Goal: Check status

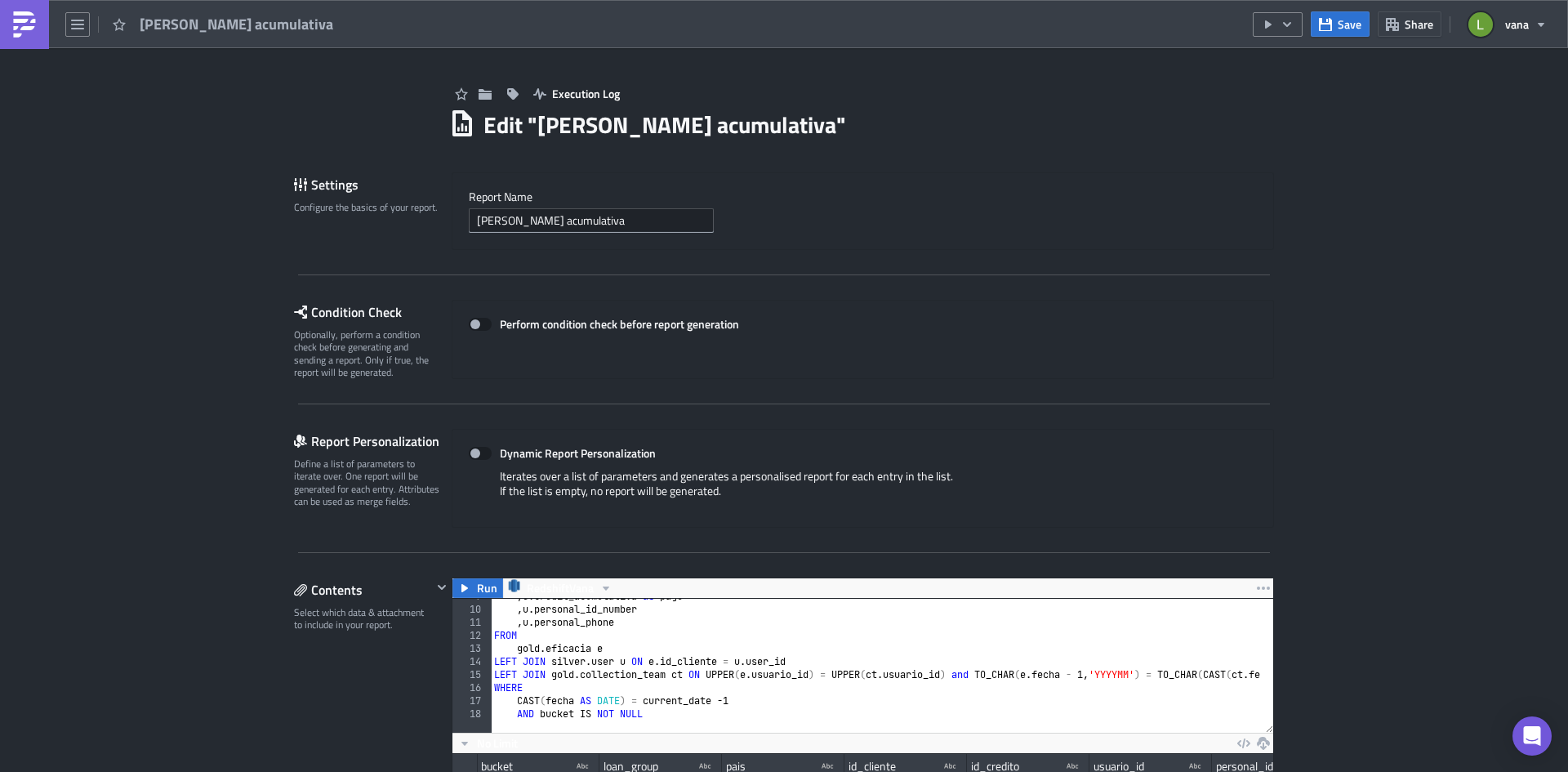
scroll to position [187, 820]
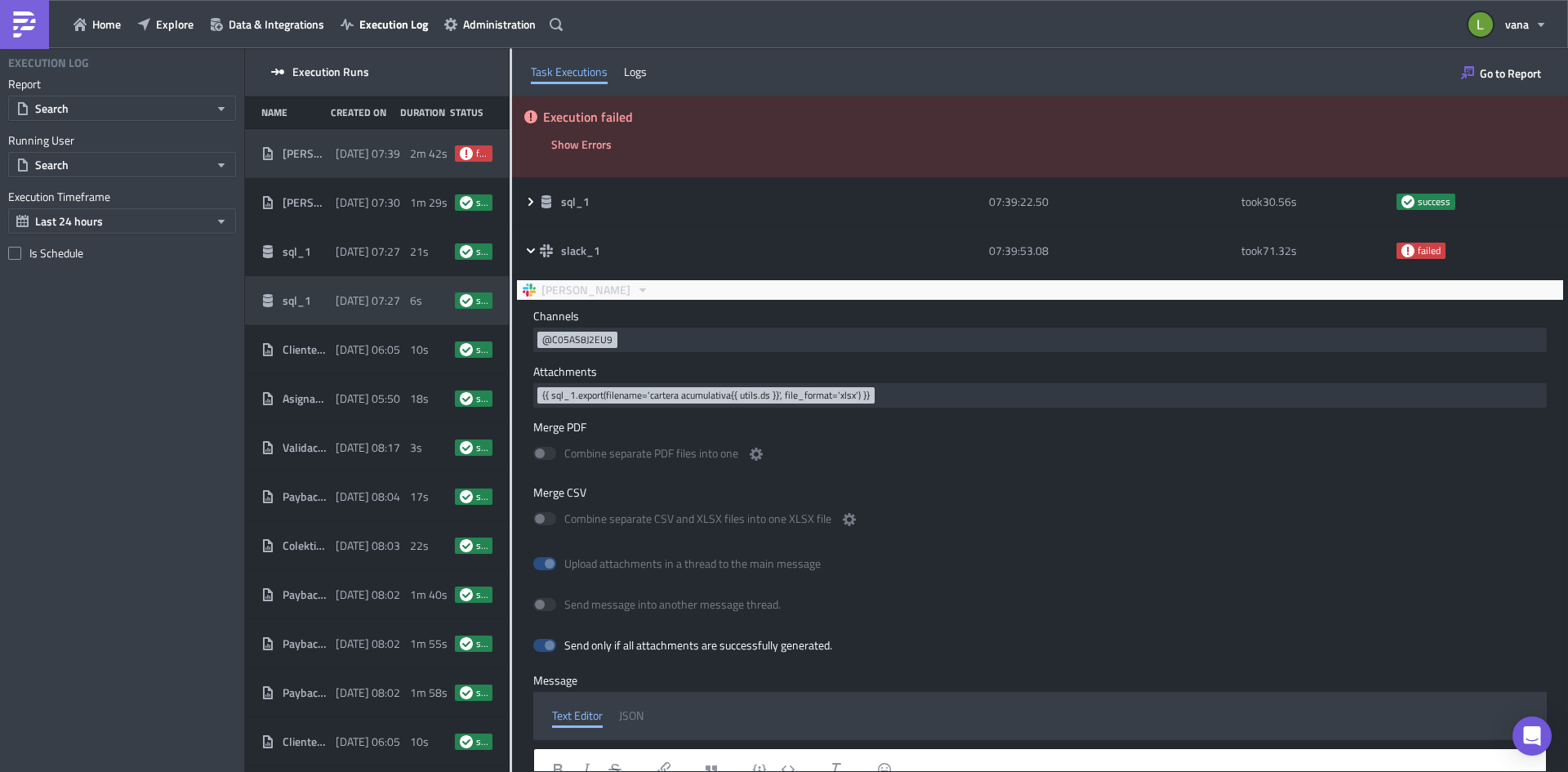
scroll to position [759, 0]
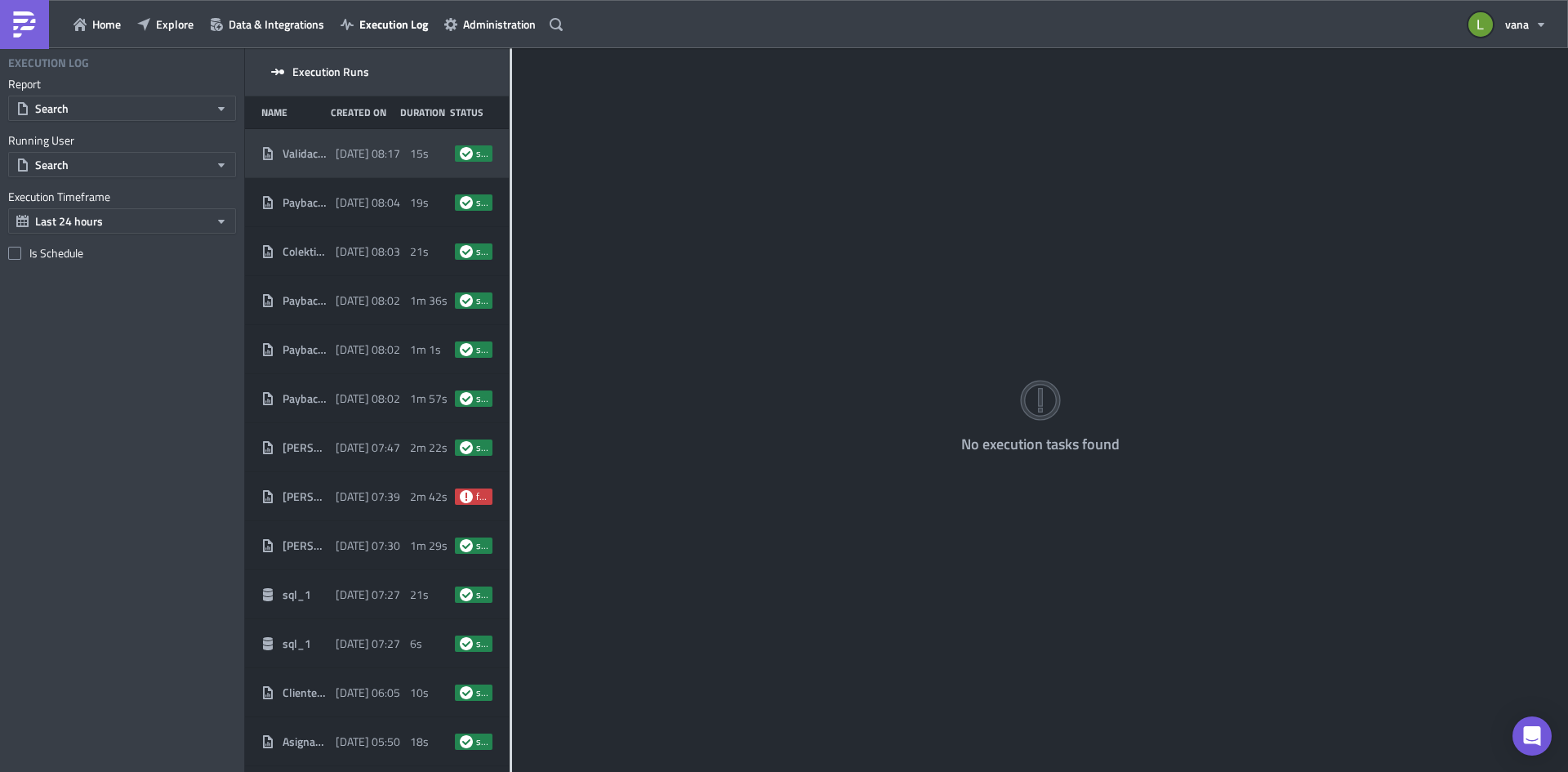
click at [343, 154] on span "2025-08-29 08:17" at bounding box center [368, 153] width 65 height 15
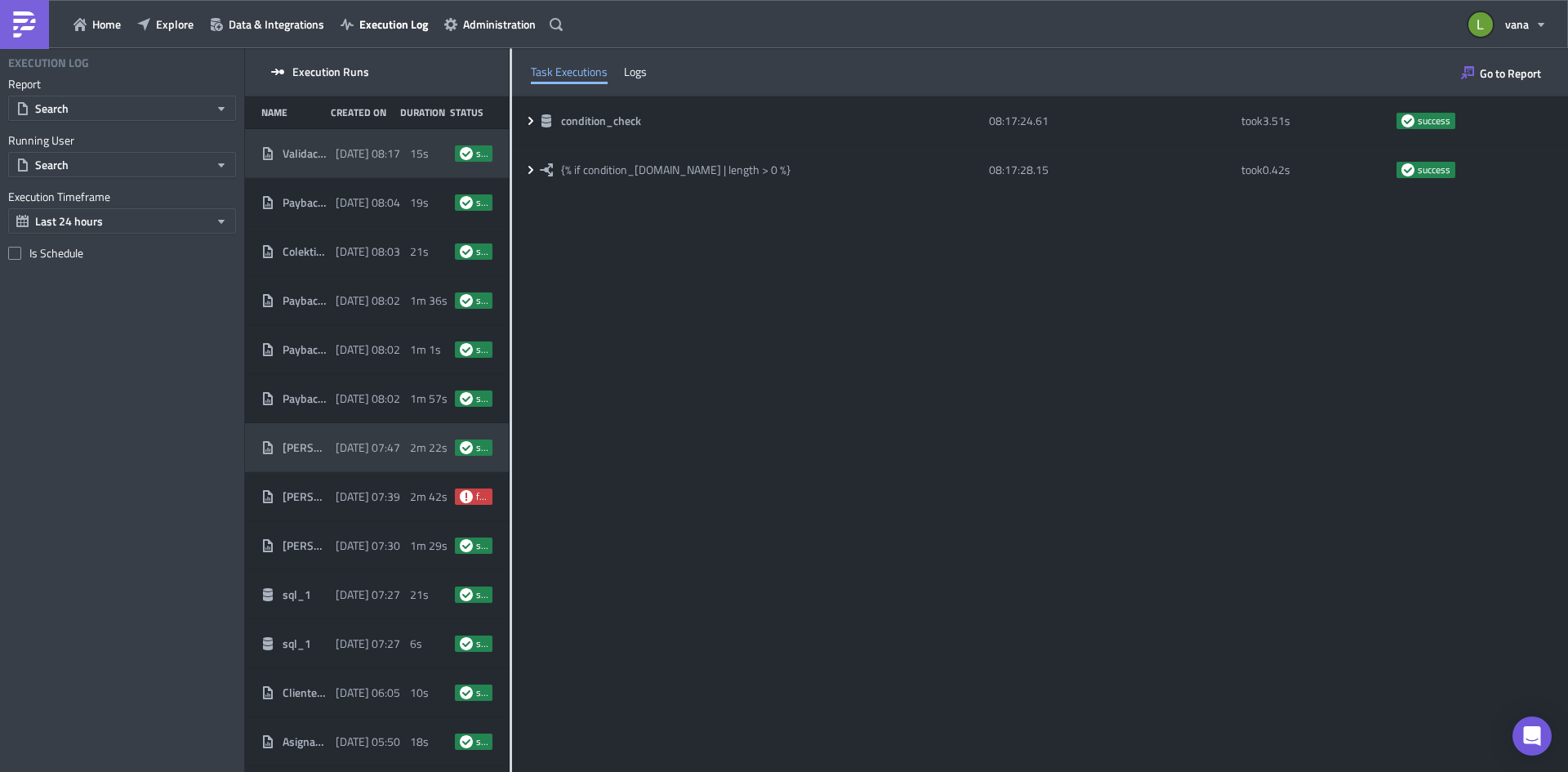
click at [362, 465] on div "Cartera acumulativa 2025-08-29 07:47 2m 22s success" at bounding box center [377, 447] width 264 height 49
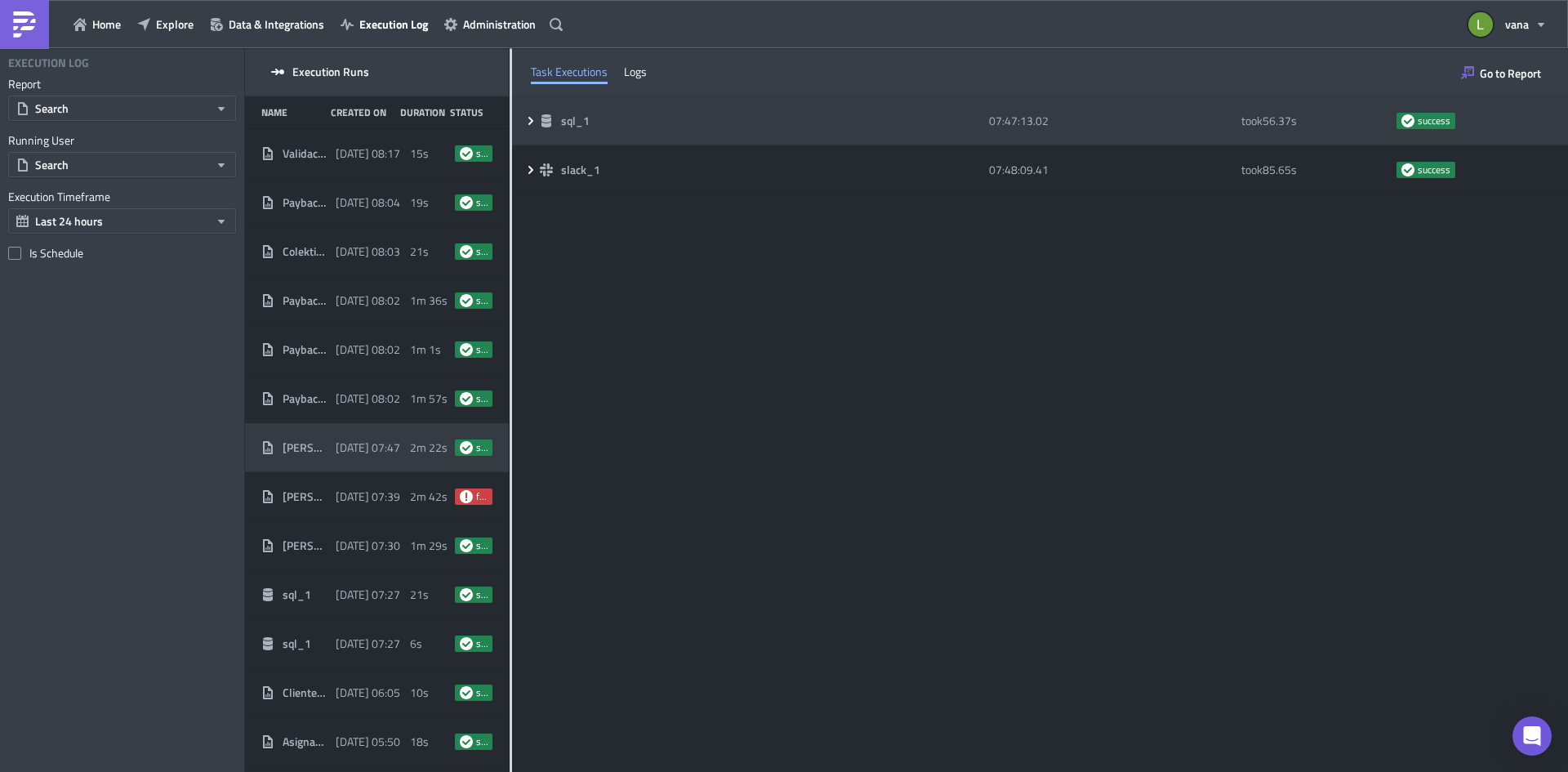
click at [535, 121] on icon at bounding box center [530, 120] width 13 height 13
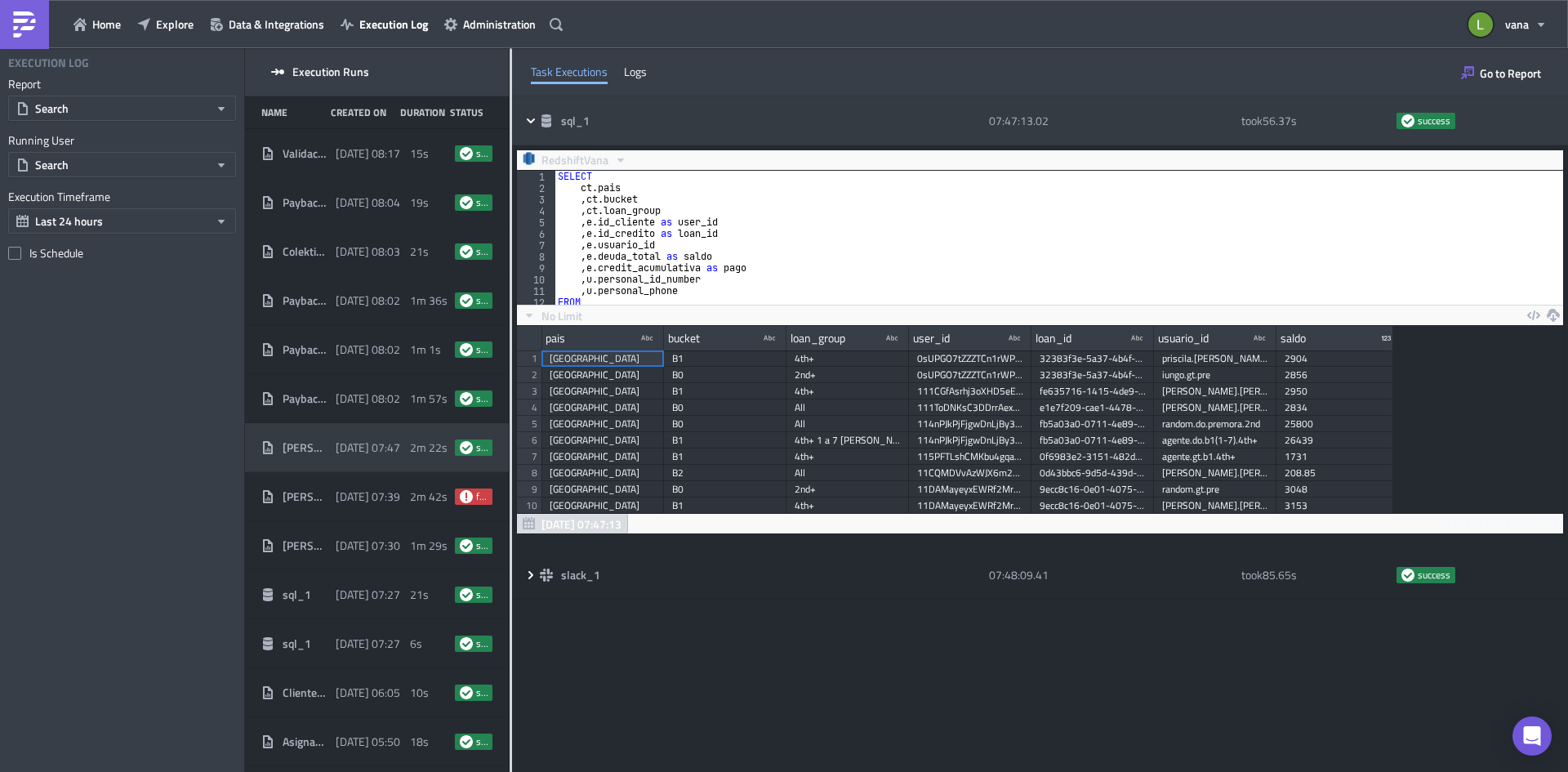
scroll to position [187, 876]
click at [531, 113] on div "sql_1 07:47:13.02 took 56.37 s success" at bounding box center [1040, 120] width 1056 height 49
